Goal: Information Seeking & Learning: Stay updated

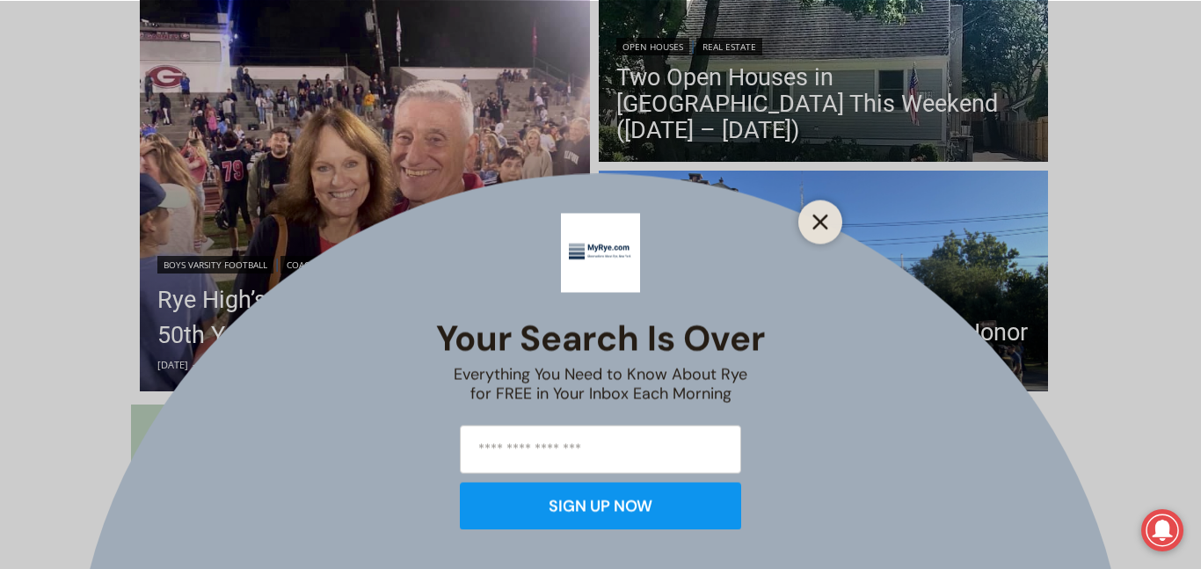
click at [817, 226] on icon "Close" at bounding box center [820, 222] width 16 height 16
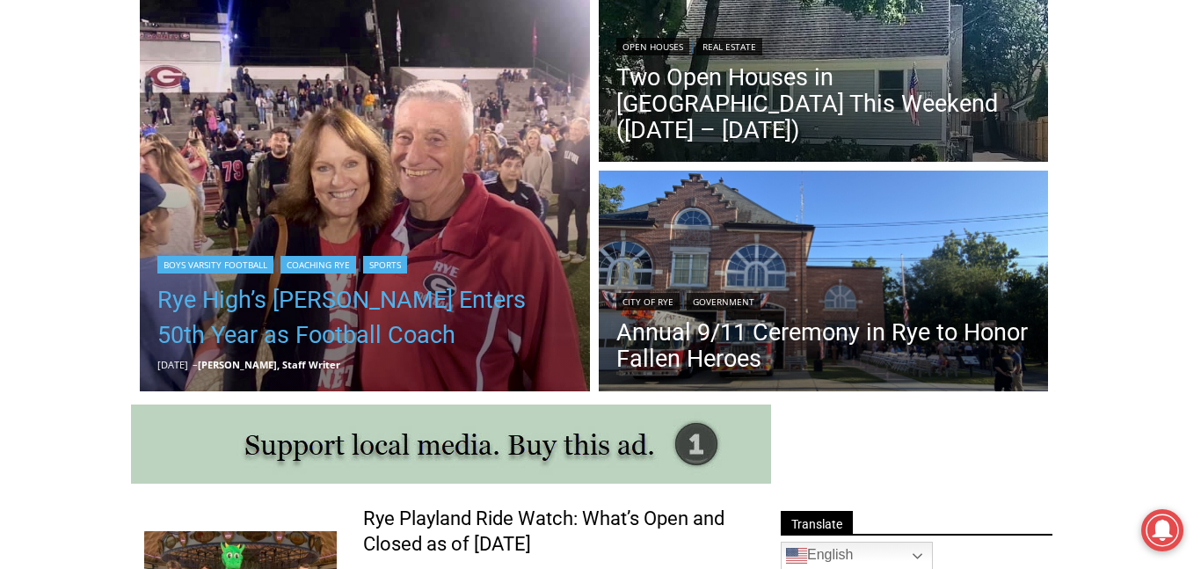
click at [436, 317] on link "Rye High’s Dino Garr Enters 50th Year as Football Coach" at bounding box center [364, 317] width 415 height 70
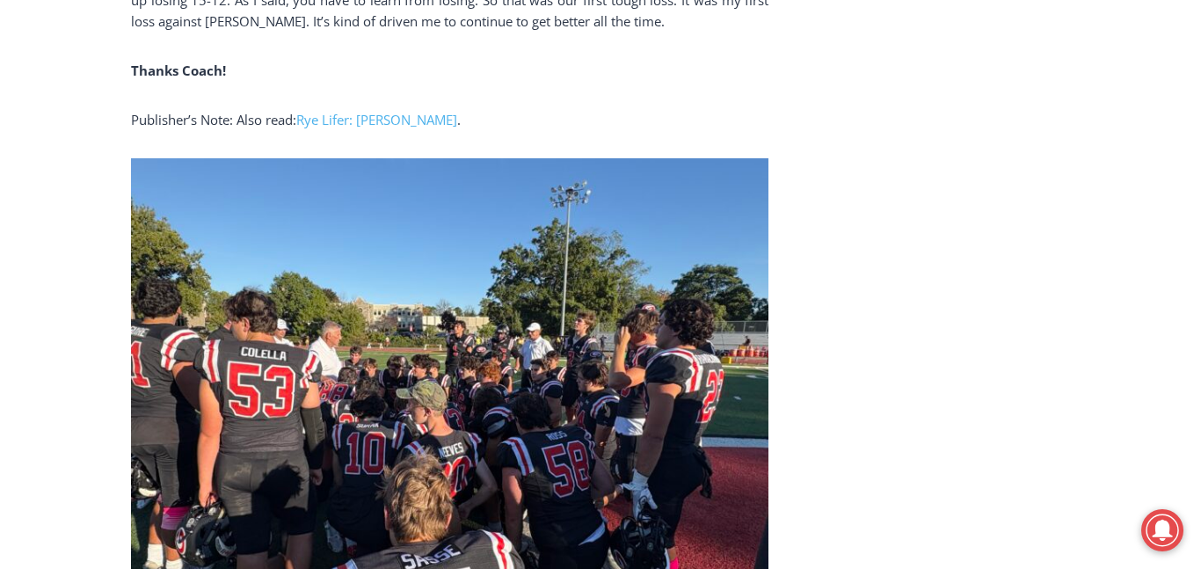
scroll to position [5330, 0]
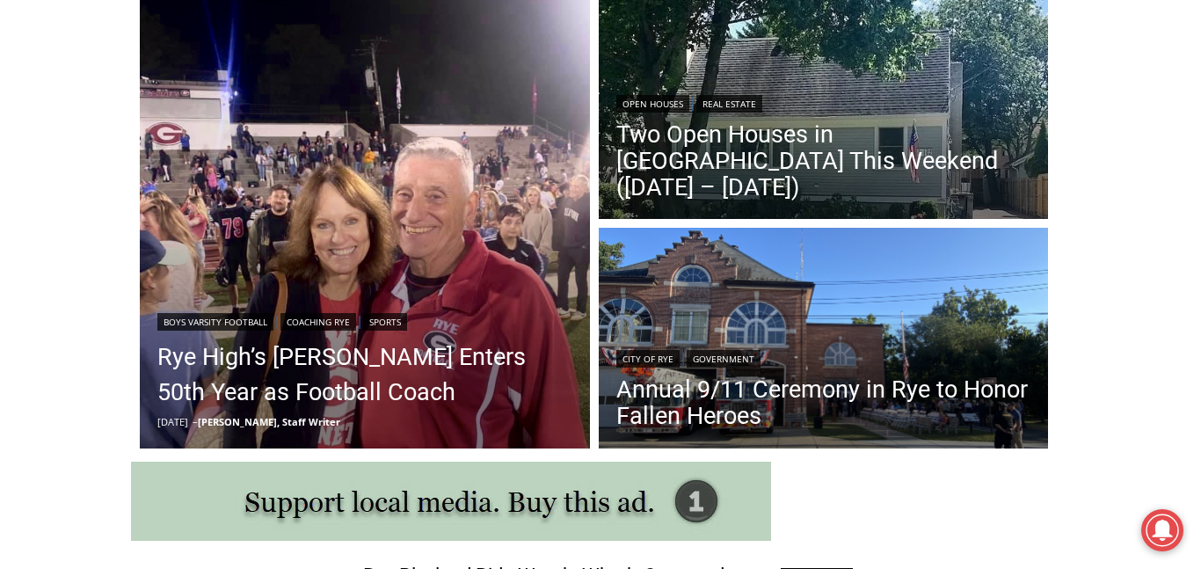
scroll to position [444, 0]
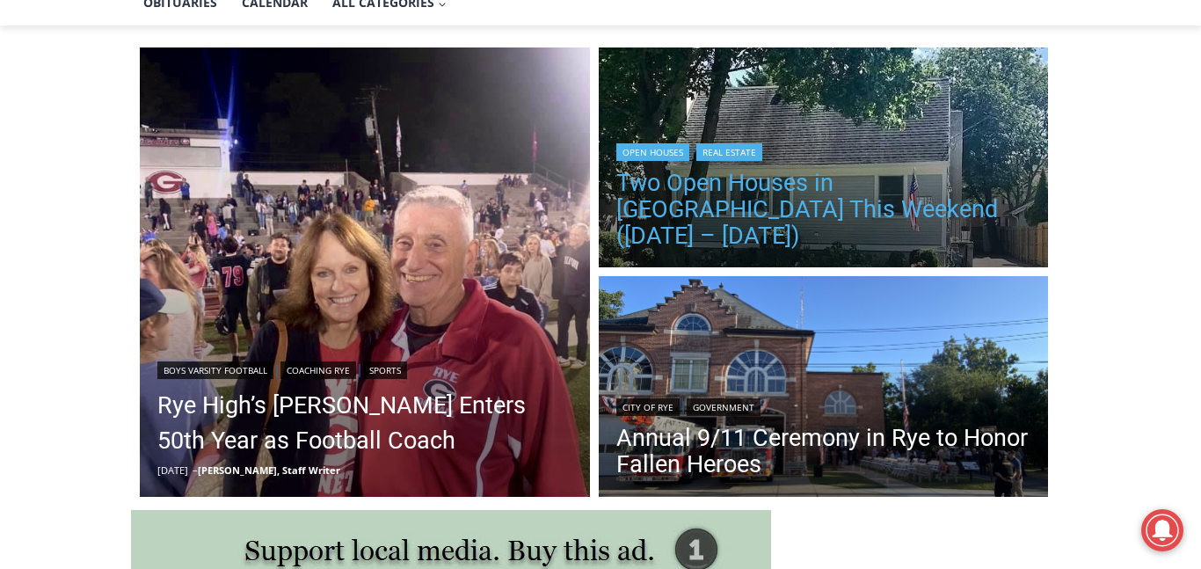
click at [875, 216] on link "Two Open Houses in [GEOGRAPHIC_DATA] This Weekend ([DATE] – [DATE])" at bounding box center [823, 209] width 415 height 79
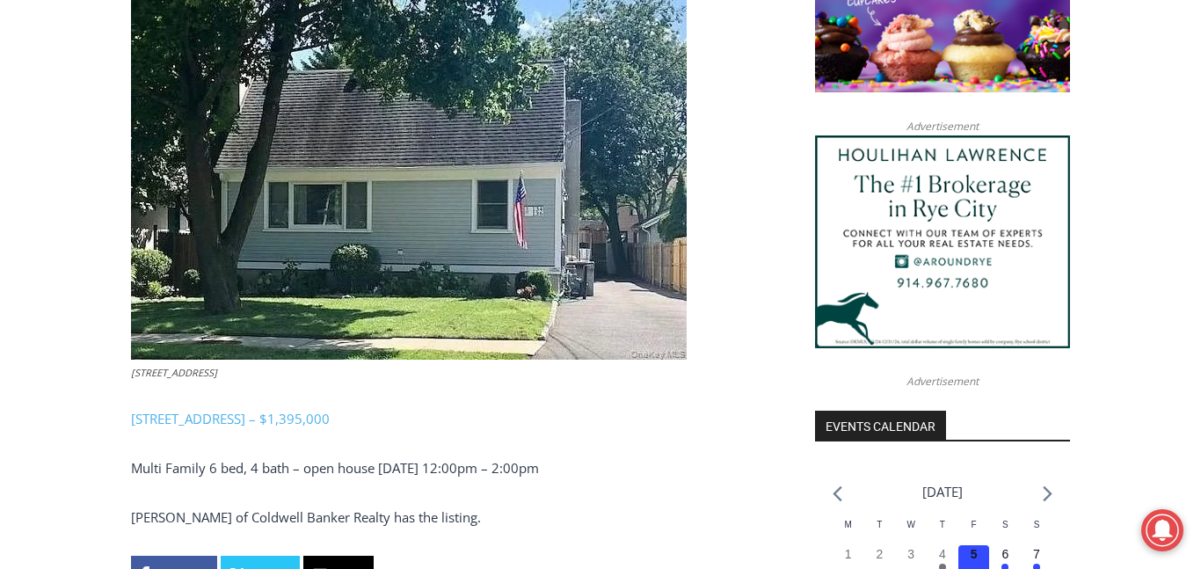
scroll to position [1547, 0]
